Goal: Transaction & Acquisition: Book appointment/travel/reservation

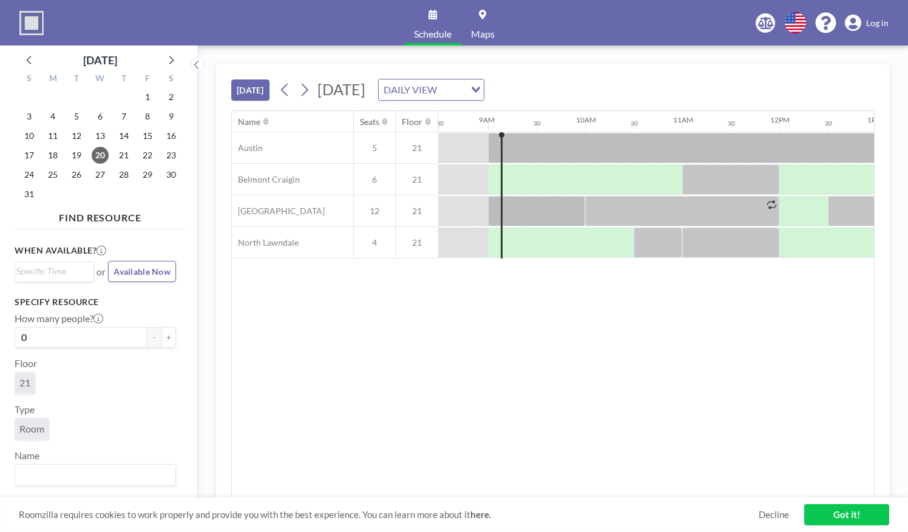
scroll to position [0, 825]
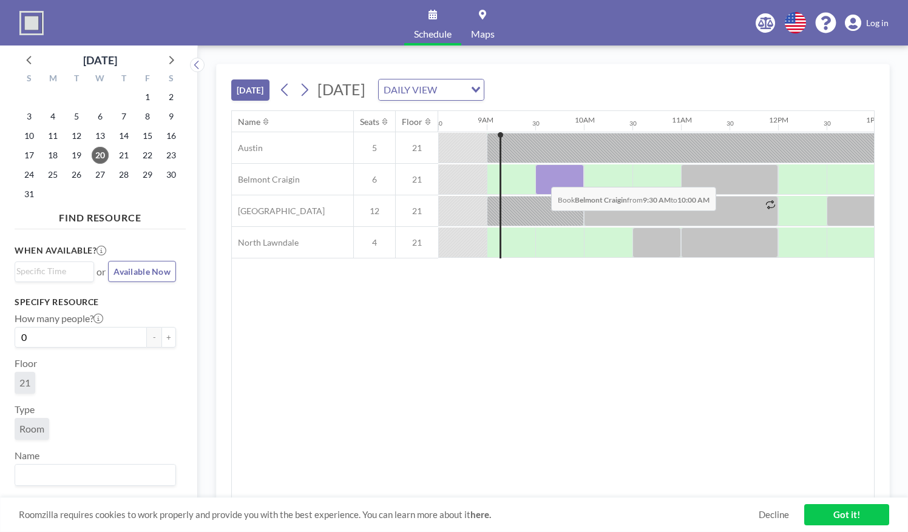
click at [541, 177] on div at bounding box center [559, 179] width 49 height 30
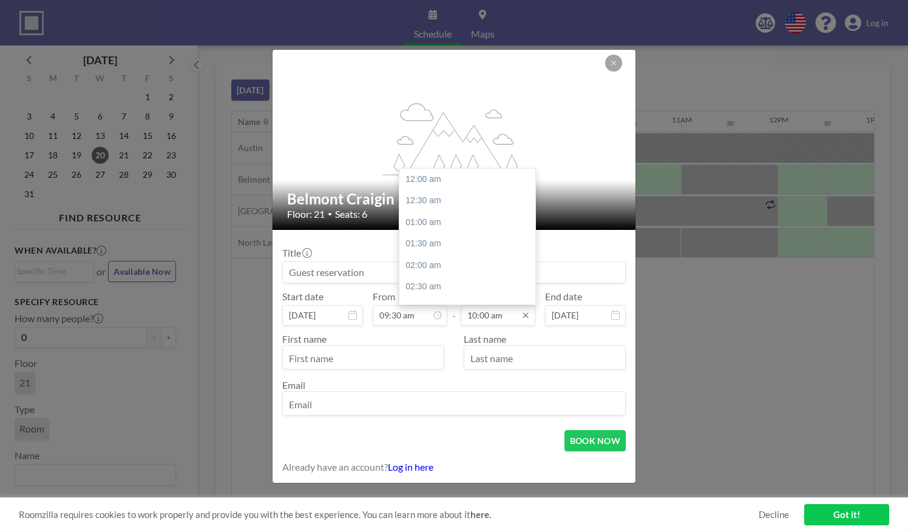
scroll to position [432, 0]
click at [427, 219] on div "11:00 am" at bounding box center [470, 223] width 142 height 22
type input "11:00 am"
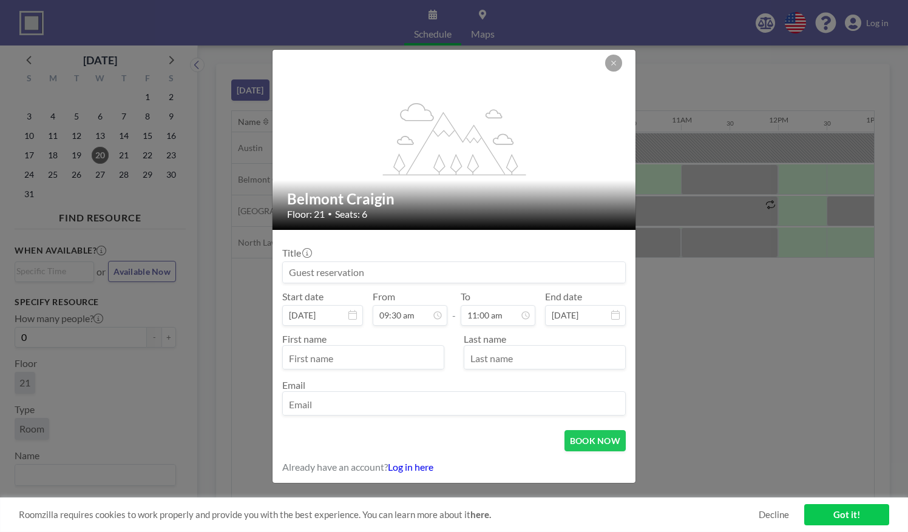
click at [325, 364] on input "text" at bounding box center [363, 358] width 161 height 21
type input "[PERSON_NAME]"
type input "Virtual Meeting"
type input "[PERSON_NAME]"
type input "[EMAIL_ADDRESS][DOMAIN_NAME]"
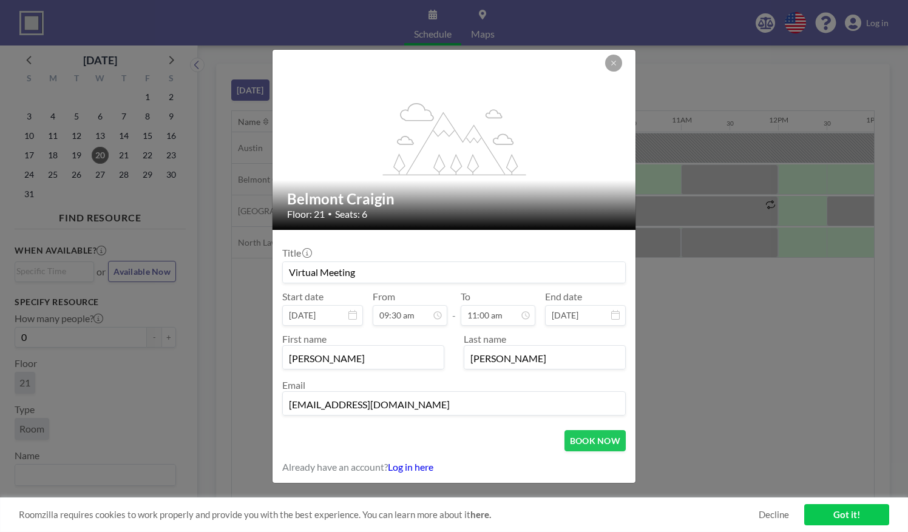
drag, startPoint x: 370, startPoint y: 277, endPoint x: 283, endPoint y: 275, distance: 86.8
click at [283, 275] on input "Virtual Meeting" at bounding box center [454, 272] width 342 height 21
click at [438, 381] on div "Email [EMAIL_ADDRESS][DOMAIN_NAME]" at bounding box center [453, 397] width 343 height 36
click at [573, 437] on button "BOOK NOW" at bounding box center [594, 440] width 61 height 21
